Goal: Task Accomplishment & Management: Use online tool/utility

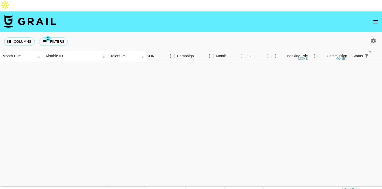
scroll to position [613, 50]
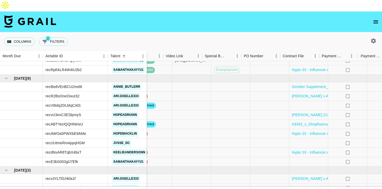
scroll to position [627, 278]
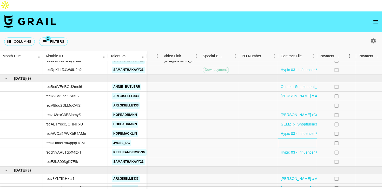
click at [303, 138] on div at bounding box center [297, 142] width 39 height 9
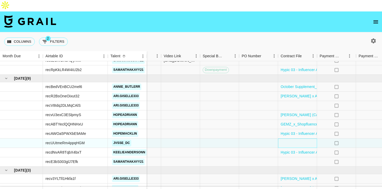
click at [303, 138] on div at bounding box center [297, 142] width 39 height 9
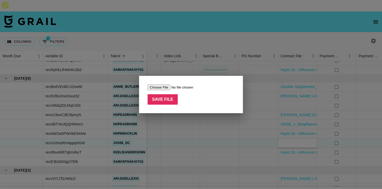
click at [161, 86] on input "file" at bounding box center [181, 87] width 66 height 5
type input "C:\fakepath\[PERSON_NAME] @jvsse_dc MOA 2nd Collab- Haven (3).pdf"
click at [170, 101] on input "Save File" at bounding box center [163, 99] width 30 height 10
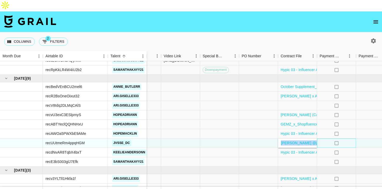
click at [325, 138] on div "no" at bounding box center [336, 142] width 39 height 9
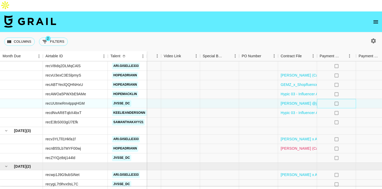
scroll to position [667, 278]
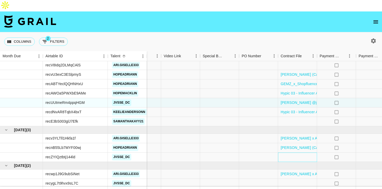
click at [301, 152] on div at bounding box center [297, 156] width 39 height 9
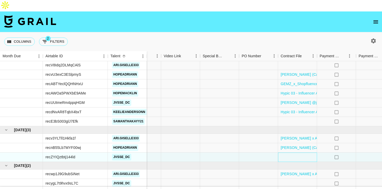
click at [301, 152] on div at bounding box center [297, 156] width 39 height 9
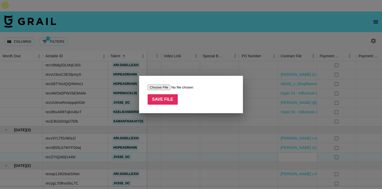
click at [163, 88] on input "file" at bounding box center [181, 87] width 66 height 5
type input "C:\fakepath\Jesse @jvsse_dc MOA 2nd Collab- Haven (3).pdf"
click at [169, 99] on input "Save File" at bounding box center [163, 99] width 30 height 10
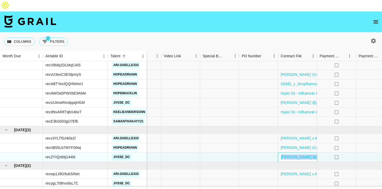
scroll to position [673, 278]
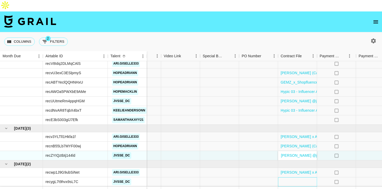
click at [306, 177] on div at bounding box center [297, 181] width 39 height 9
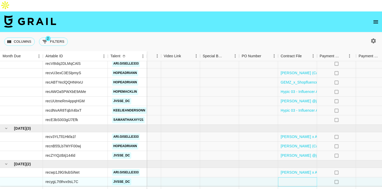
click at [306, 177] on div at bounding box center [297, 181] width 39 height 9
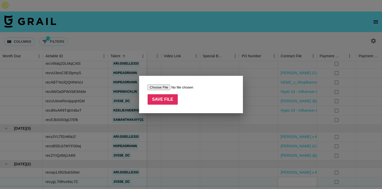
click at [168, 86] on input "file" at bounding box center [181, 87] width 66 height 5
type input "C:\fakepath\Jesse @jvsse_dc MOA 2nd Collab- Haven (3).pdf"
click at [176, 101] on input "Save File" at bounding box center [163, 99] width 30 height 10
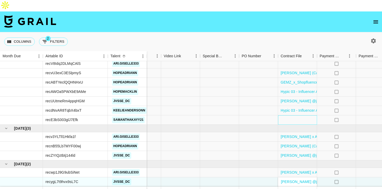
click at [284, 115] on div at bounding box center [297, 119] width 39 height 9
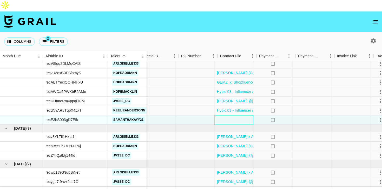
scroll to position [673, 343]
click at [239, 115] on div at bounding box center [233, 119] width 39 height 9
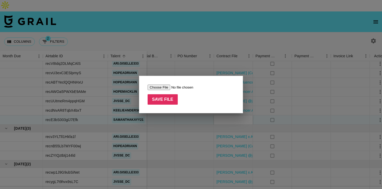
click at [168, 86] on input "file" at bounding box center [181, 87] width 66 height 5
type input "C:\fakepath\Bigo 02 US UGC - Agreement (samanthakayy21) 2025.pdf"
click at [163, 95] on input "Save File" at bounding box center [163, 99] width 30 height 10
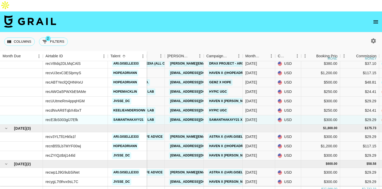
scroll to position [673, 0]
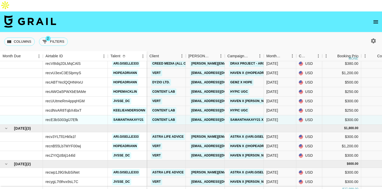
click at [174, 180] on div "recBedVEnBCU2mel6 annie_butlerr recR2BsOneOixut32 ari.giselle333 recV8Idq2DLMqC…" at bounding box center [191, 126] width 382 height 131
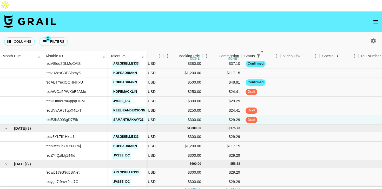
scroll to position [673, 146]
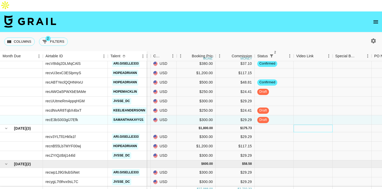
click at [330, 125] on div at bounding box center [313, 129] width 39 height 8
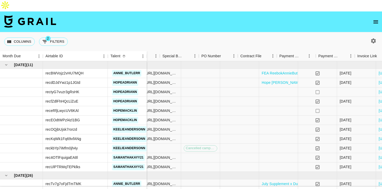
scroll to position [0, 355]
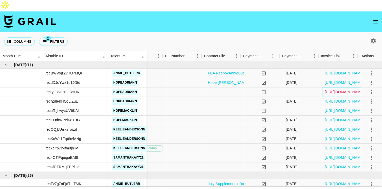
click at [339, 89] on link "https://in.xero.com/7AIIW9Phmfi32DAkL4Ww9eW5nhJulo6jIUecBfzW" at bounding box center [344, 91] width 39 height 5
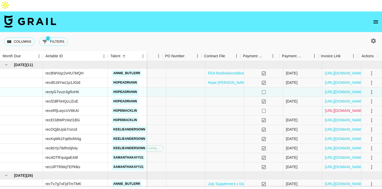
click at [337, 108] on link "https://in.xero.com/oXmrvvGgXkqbiVOd2qrwU4ycz3KFbhnF9uA9h63B" at bounding box center [344, 110] width 39 height 5
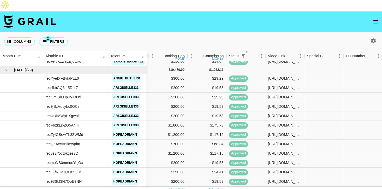
scroll to position [357, 174]
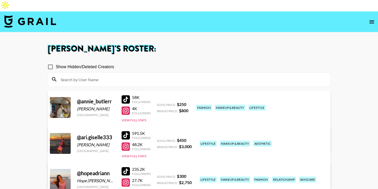
scroll to position [158, 0]
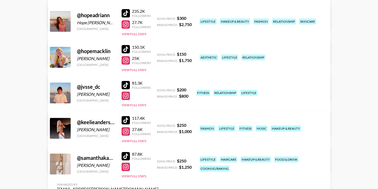
click at [127, 81] on div at bounding box center [126, 85] width 8 height 8
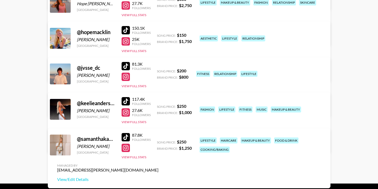
scroll to position [178, 0]
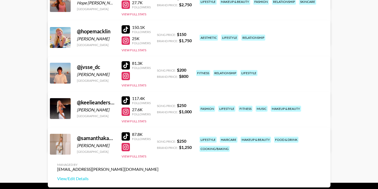
click at [126, 143] on div at bounding box center [126, 147] width 8 height 8
click at [125, 72] on div at bounding box center [126, 76] width 8 height 8
